Goal: Book appointment/travel/reservation

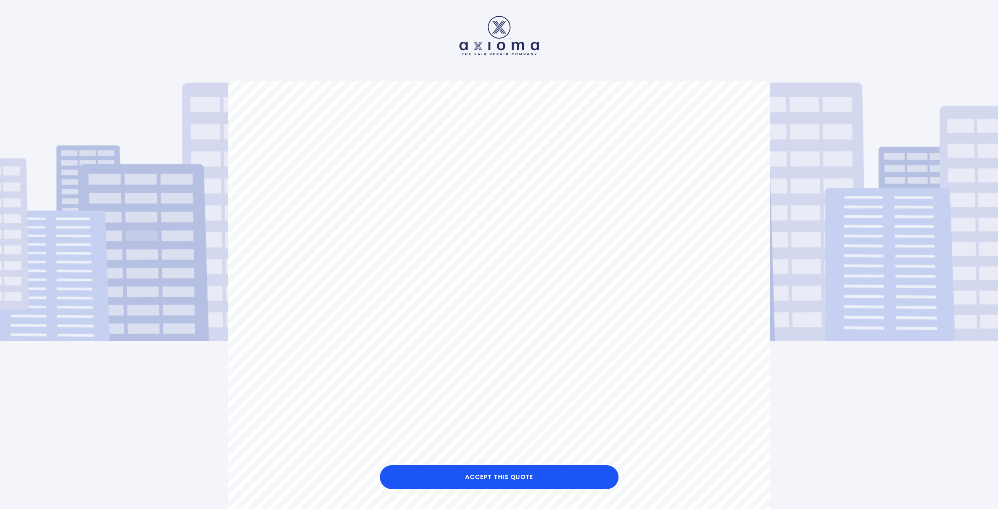
scroll to position [162, 0]
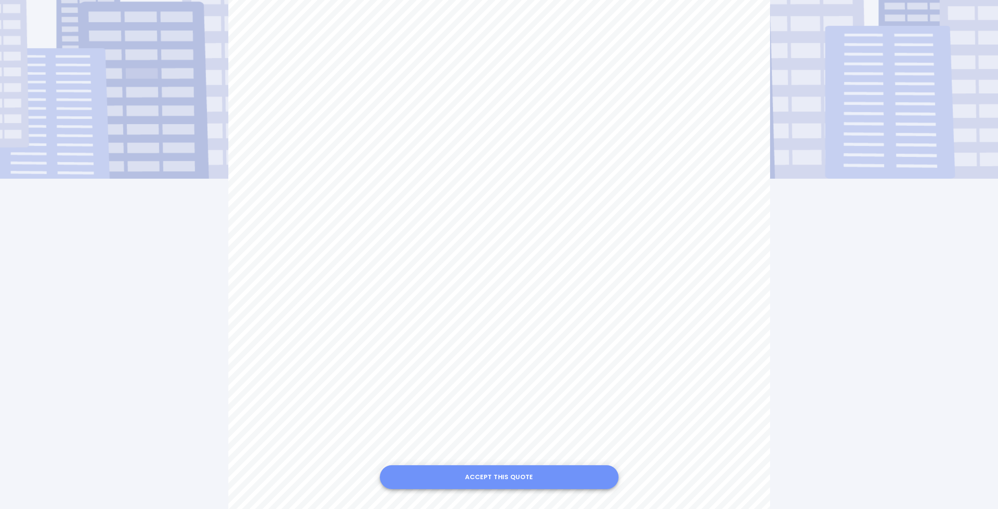
click at [487, 476] on button "Accept this Quote" at bounding box center [499, 477] width 239 height 24
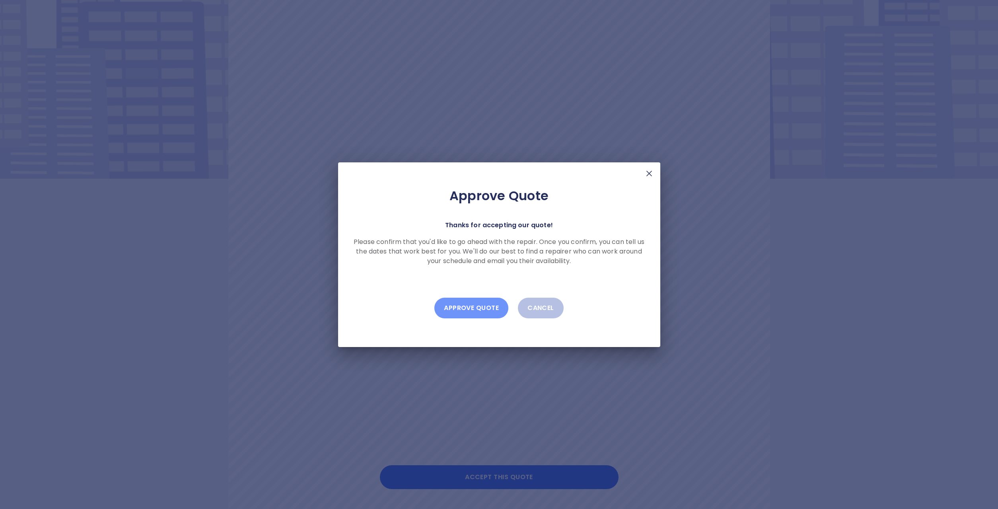
click at [463, 306] on button "Approve Quote" at bounding box center [472, 308] width 74 height 21
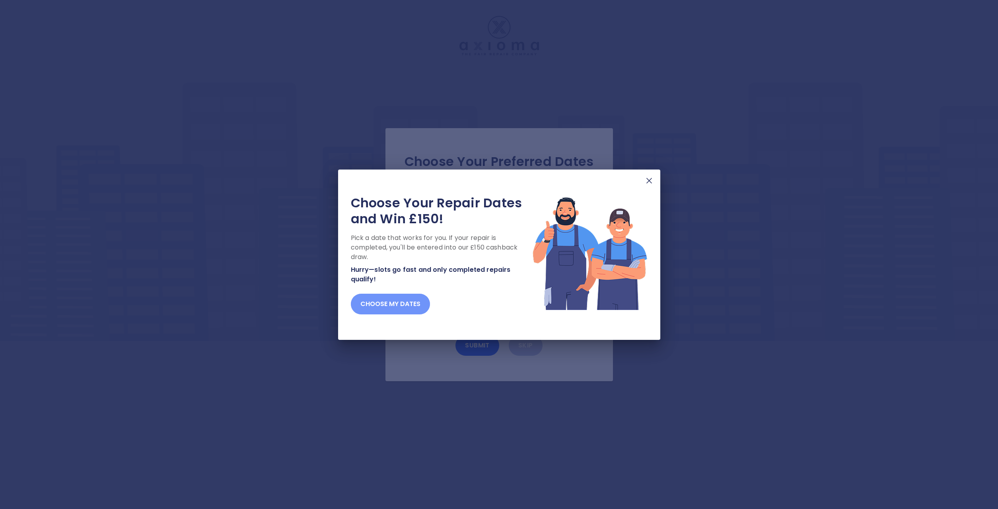
click at [407, 302] on button "Choose my dates" at bounding box center [390, 304] width 79 height 21
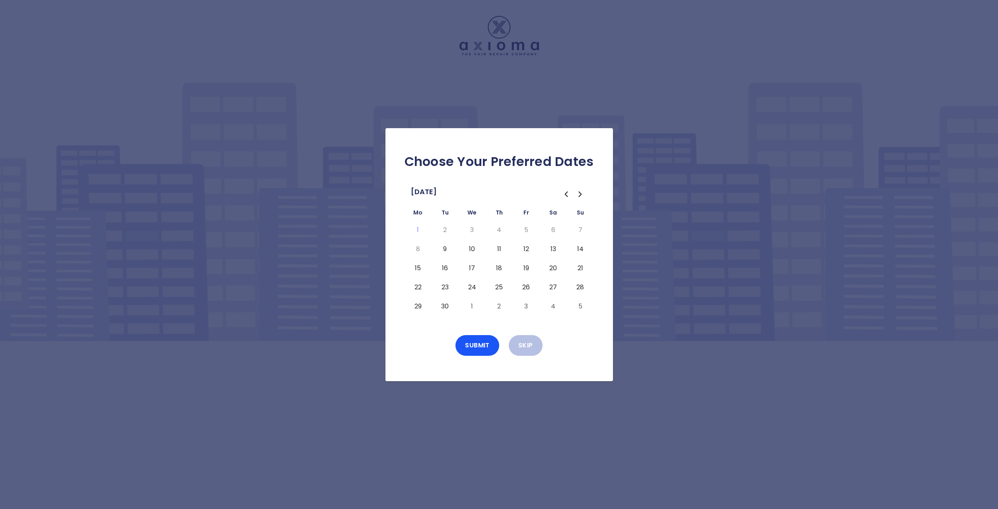
click at [472, 248] on button "10" at bounding box center [472, 249] width 14 height 13
click at [483, 344] on button "Submit" at bounding box center [478, 345] width 44 height 21
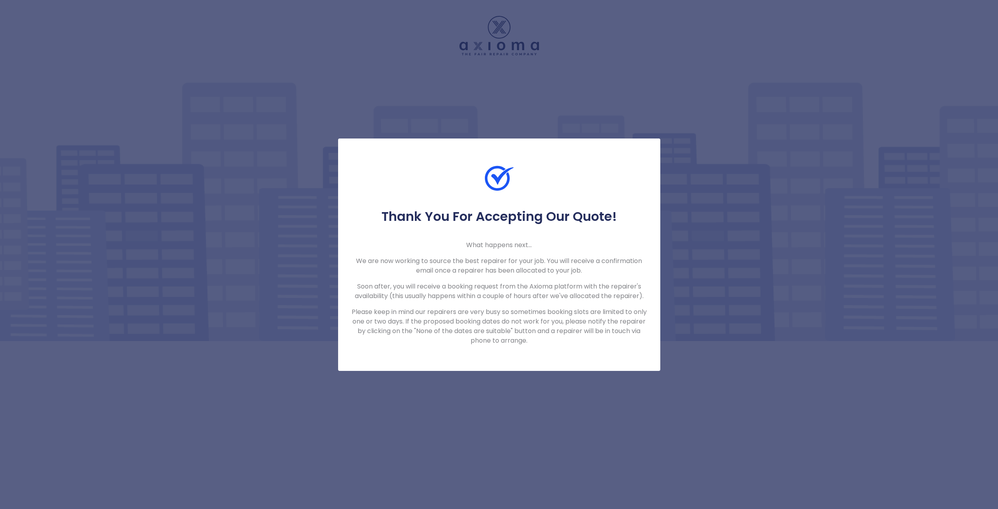
click at [446, 390] on div "Thank You For Accepting Our Quote! What happens next... We are now working to s…" at bounding box center [499, 254] width 998 height 509
click at [452, 82] on div "Thank You For Accepting Our Quote! What happens next... We are now working to s…" at bounding box center [499, 254] width 998 height 509
click at [503, 420] on div "Thank You For Accepting Our Quote! What happens next... We are now working to s…" at bounding box center [499, 254] width 998 height 509
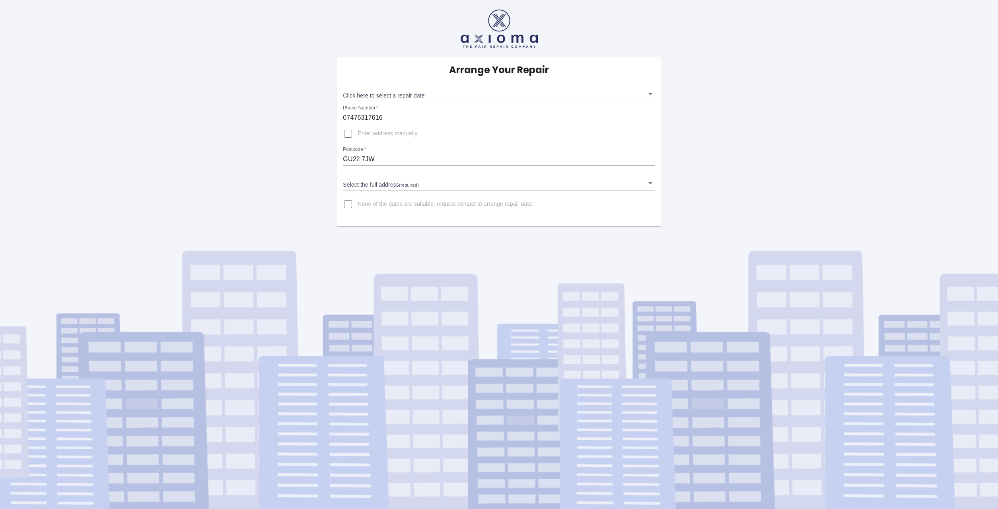
click at [651, 93] on body "Arrange Your Repair Click here to select a repair date ​ Phone Number   * 07476…" at bounding box center [499, 254] width 998 height 509
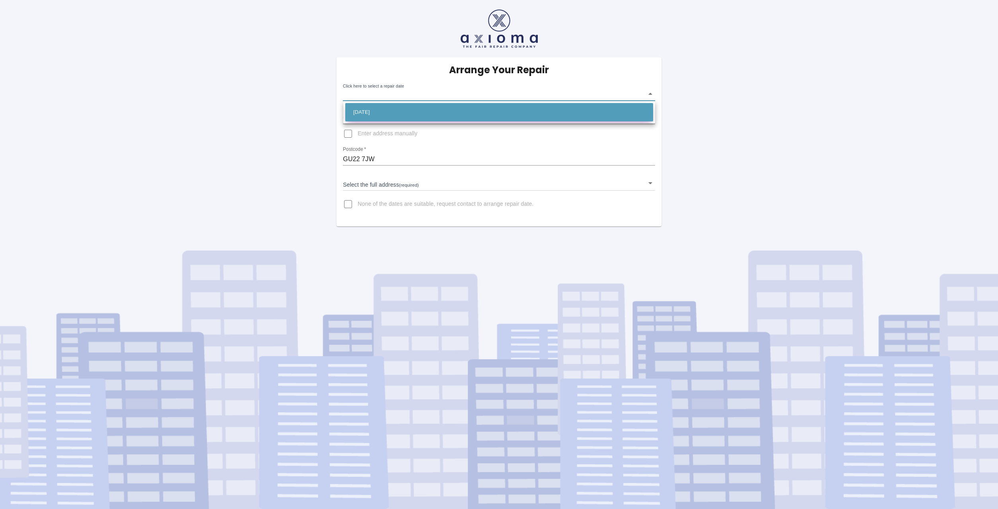
click at [562, 110] on li "[DATE]" at bounding box center [499, 112] width 308 height 18
type input "[DATE]T00:00:00.000Z"
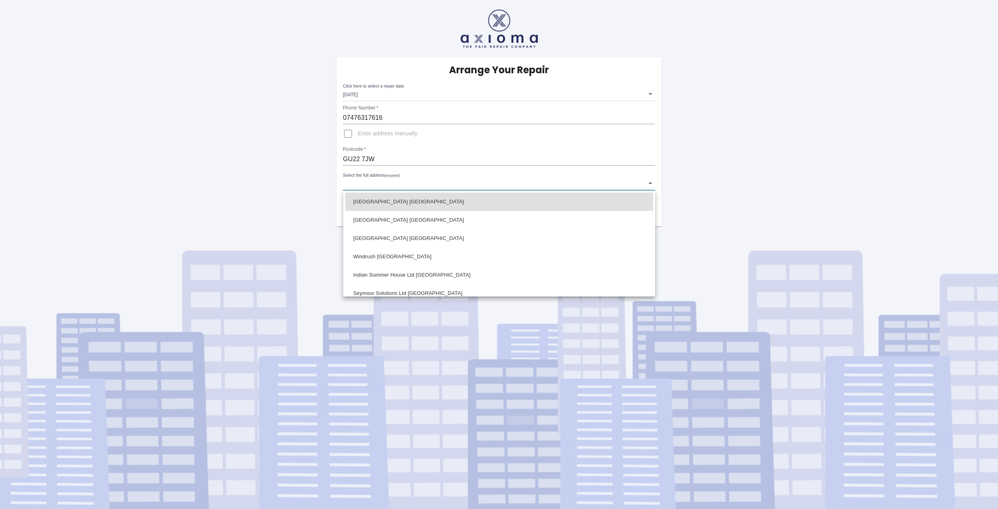
click at [355, 185] on body "Arrange Your Repair Click here to select a repair date [DATE] [DATE]T00:00:00.0…" at bounding box center [499, 254] width 998 height 509
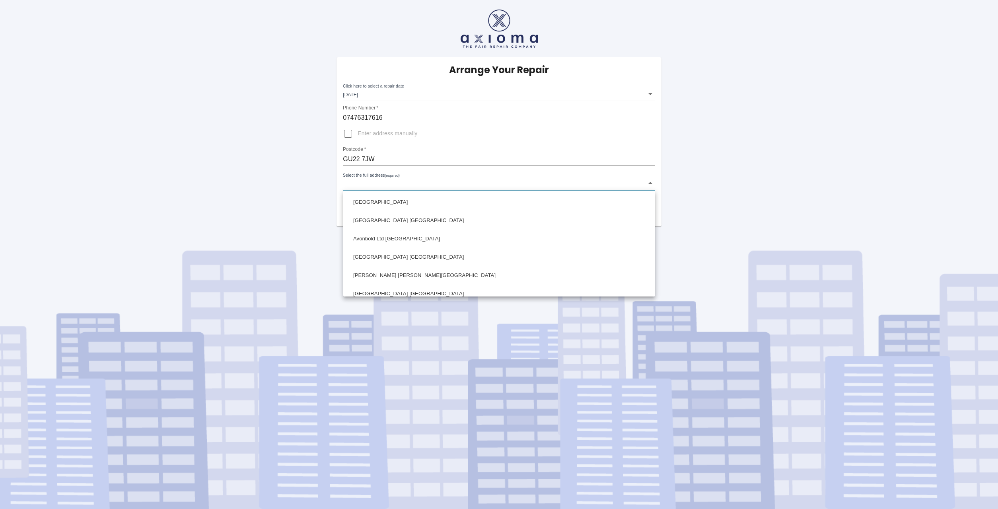
scroll to position [132, 0]
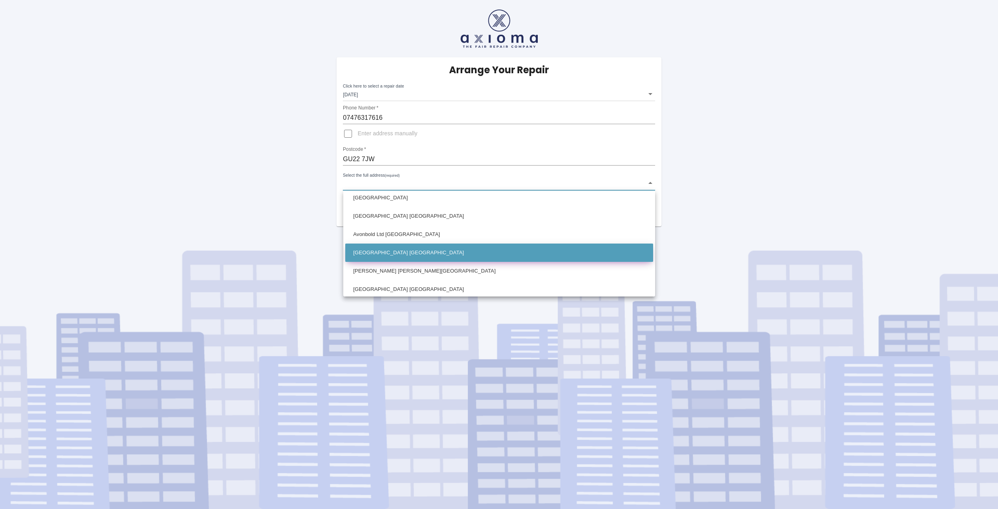
click at [384, 251] on li "[GEOGRAPHIC_DATA] [GEOGRAPHIC_DATA]" at bounding box center [499, 253] width 308 height 18
type input "[GEOGRAPHIC_DATA] [GEOGRAPHIC_DATA]"
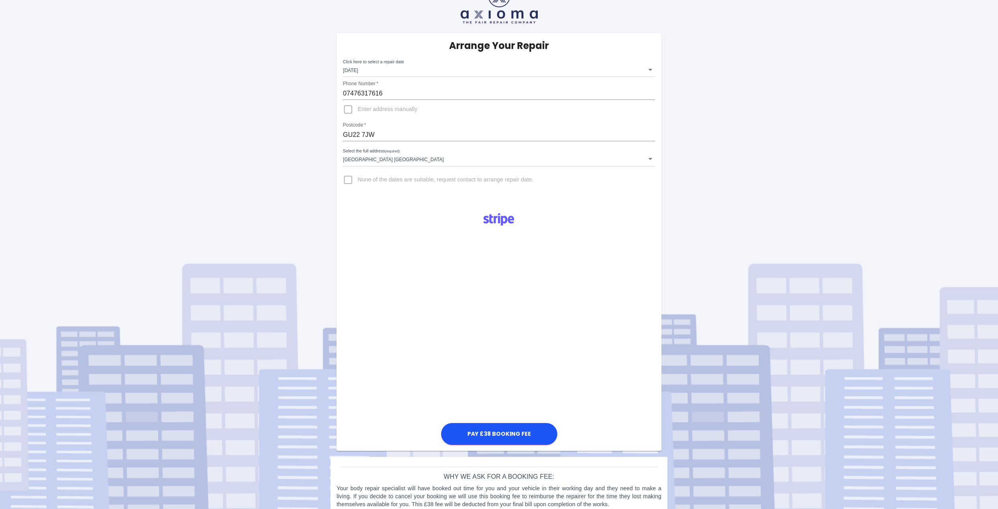
scroll to position [37, 0]
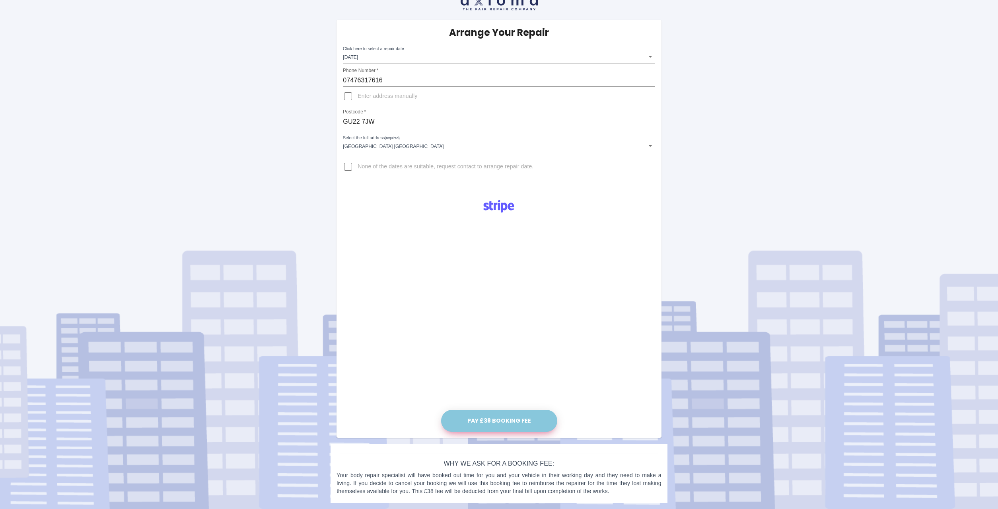
click at [501, 420] on button "Pay £38 Booking Fee" at bounding box center [499, 421] width 116 height 22
